Goal: Task Accomplishment & Management: Manage account settings

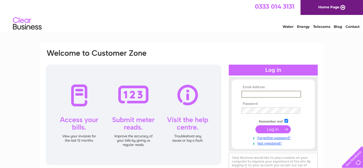
click at [251, 94] on input "text" at bounding box center [271, 94] width 60 height 7
type input "info@hopechurchstoke.co.uk"
click at [276, 129] on input "submit" at bounding box center [272, 129] width 35 height 8
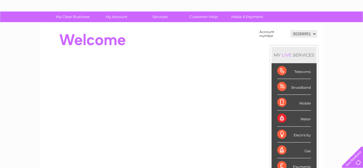
scroll to position [32, 0]
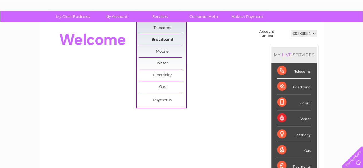
click at [159, 37] on link "Broadband" at bounding box center [162, 39] width 47 height 11
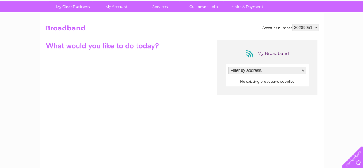
scroll to position [41, 0]
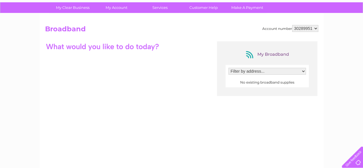
click at [247, 72] on select "Filter by address..." at bounding box center [268, 71] width 78 height 7
click at [191, 36] on div "Account number 30289951 Broadband My Broadband Filter by address... No existing…" at bounding box center [181, 105] width 273 height 160
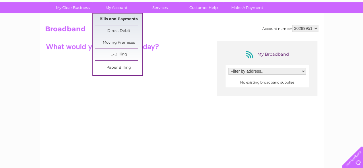
click at [113, 19] on link "Bills and Payments" at bounding box center [118, 18] width 47 height 11
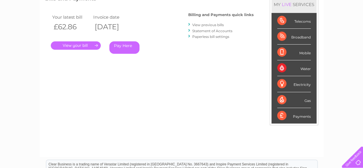
scroll to position [38, 0]
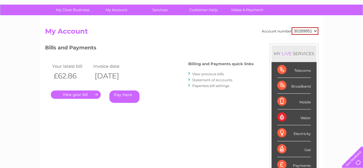
click at [201, 81] on link "Statement of Accounts" at bounding box center [212, 80] width 40 height 4
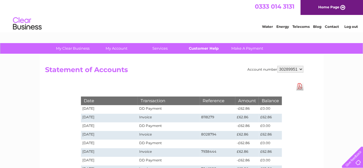
click at [202, 49] on link "Customer Help" at bounding box center [203, 48] width 47 height 11
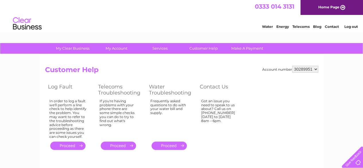
click at [112, 144] on link "." at bounding box center [118, 146] width 35 height 8
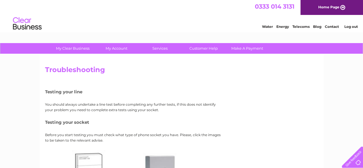
click at [330, 27] on link "Contact" at bounding box center [332, 26] width 14 height 4
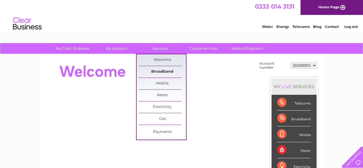
click at [159, 70] on link "Broadband" at bounding box center [162, 71] width 47 height 11
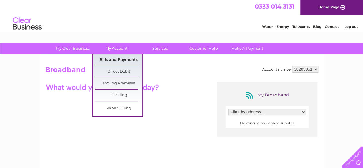
click at [118, 61] on link "Bills and Payments" at bounding box center [118, 59] width 47 height 11
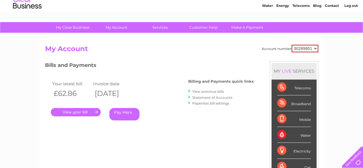
scroll to position [19, 0]
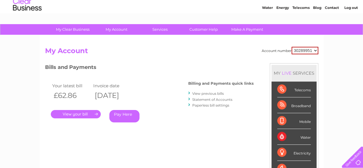
click at [208, 94] on link "View previous bills" at bounding box center [208, 93] width 32 height 4
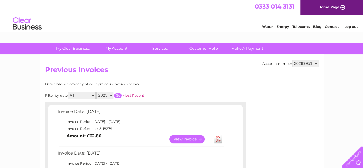
click at [111, 93] on select "2025 2024" at bounding box center [104, 95] width 17 height 7
select select "2024"
click at [97, 92] on select "2025 2024" at bounding box center [104, 95] width 17 height 7
click at [119, 96] on input "button" at bounding box center [117, 95] width 7 height 5
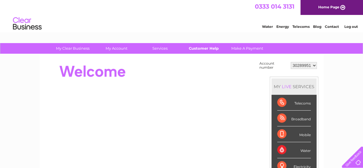
click at [196, 51] on link "Customer Help" at bounding box center [203, 48] width 47 height 11
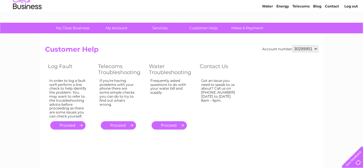
scroll to position [20, 0]
click at [117, 126] on link "." at bounding box center [118, 125] width 35 height 8
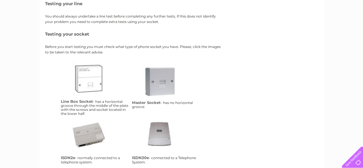
scroll to position [86, 0]
